Goal: Task Accomplishment & Management: Use online tool/utility

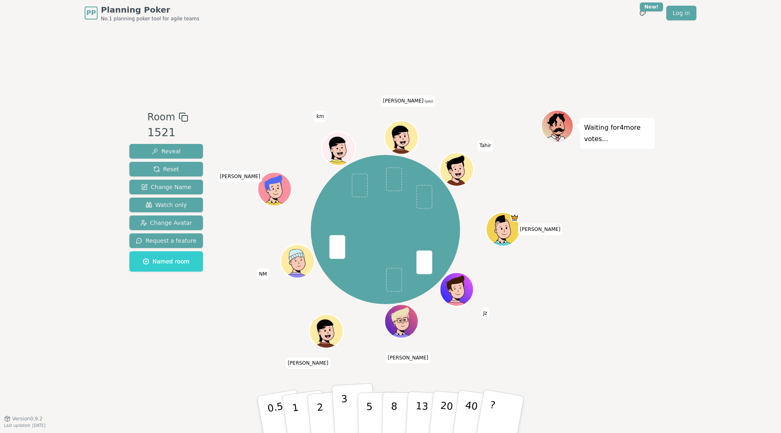
click at [345, 405] on p "3" at bounding box center [345, 415] width 9 height 44
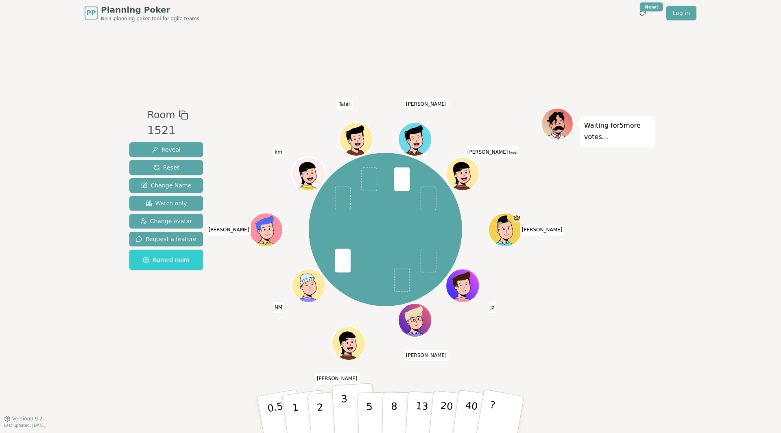
click at [343, 410] on p "3" at bounding box center [345, 415] width 9 height 44
click at [618, 328] on div "Waiting for 4 more votes..." at bounding box center [598, 222] width 114 height 229
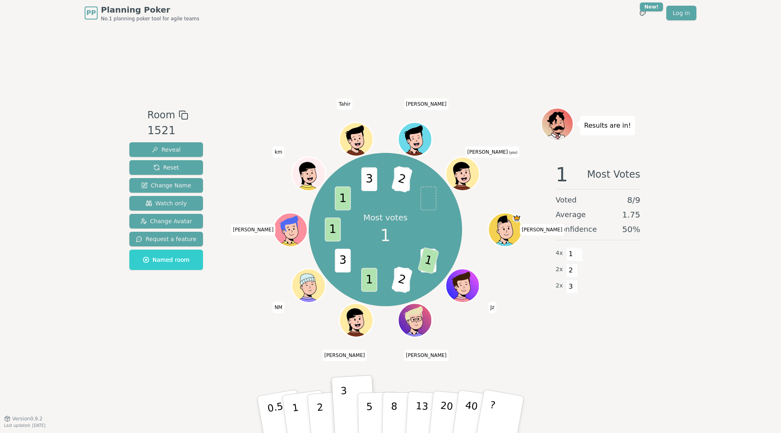
click at [571, 73] on div "Room 1521 Reveal Reset Change Name Watch only Change Avatar Request a feature N…" at bounding box center [390, 222] width 529 height 393
click at [570, 70] on div "Room 1521 Reveal Reset Change Name Watch only Change Avatar Request a feature N…" at bounding box center [390, 222] width 529 height 393
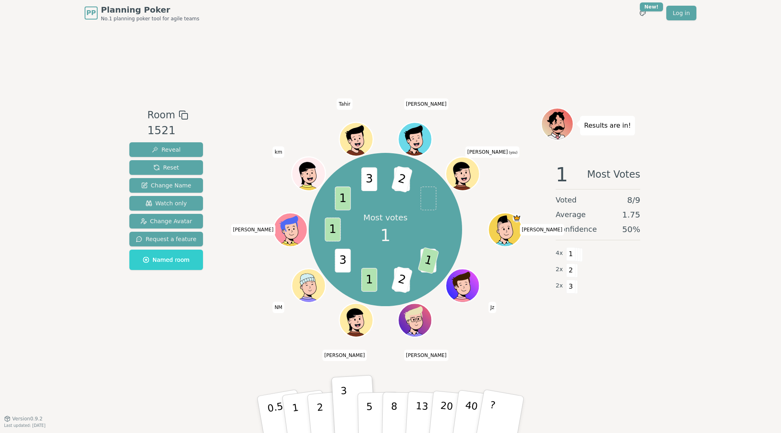
click at [570, 70] on div "Room 1521 Reveal Reset Change Name Watch only Change Avatar Request a feature N…" at bounding box center [390, 222] width 529 height 393
click at [320, 410] on p "2" at bounding box center [321, 416] width 11 height 44
click at [680, 314] on div "PP Planning Poker No.1 planning poker tool for agile teams Toggle theme New! Lo…" at bounding box center [390, 216] width 781 height 433
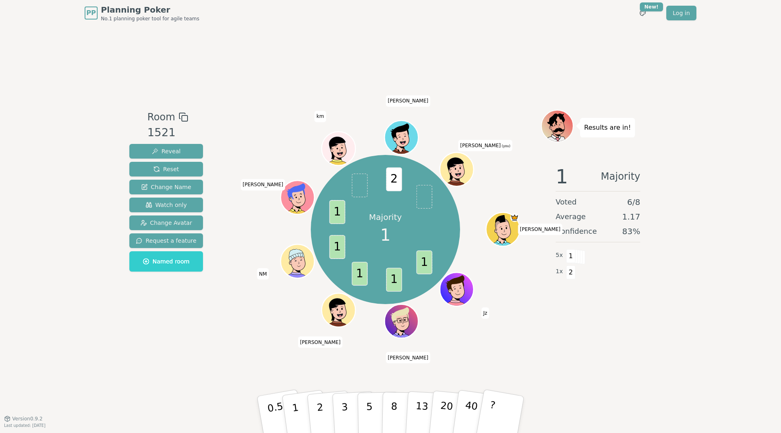
click at [662, 356] on div "PP Planning Poker No.1 planning poker tool for agile teams Toggle theme New! Lo…" at bounding box center [390, 216] width 781 height 433
